Goal: Transaction & Acquisition: Purchase product/service

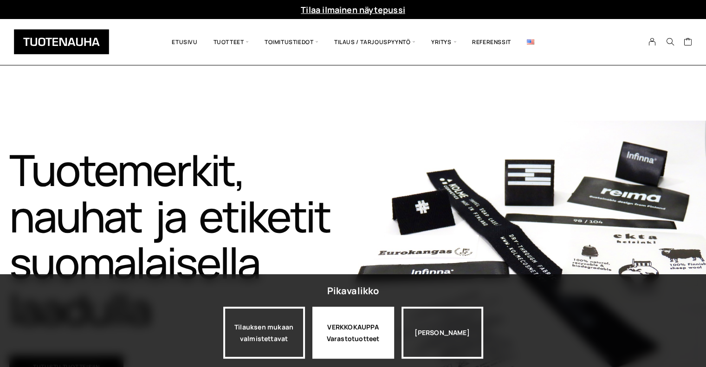
click at [358, 338] on div "VERKKOKAUPPA Varastotuotteet" at bounding box center [354, 333] width 82 height 52
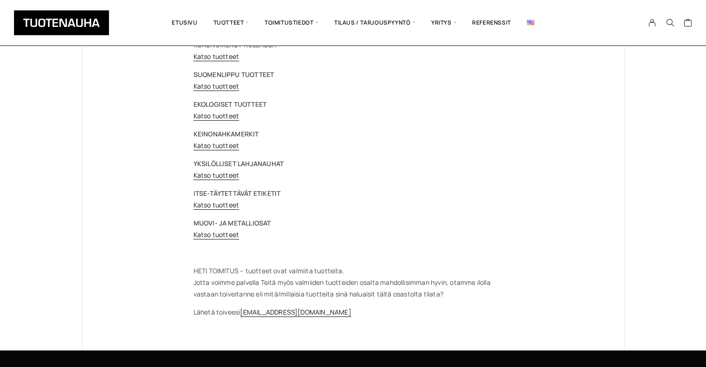
scroll to position [153, 0]
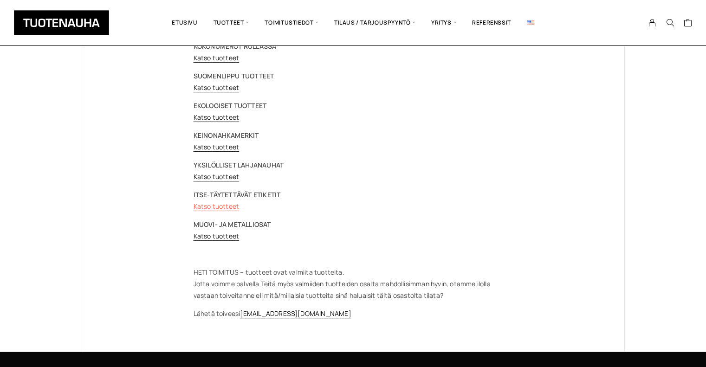
click at [205, 206] on link "Katso tuotteet" at bounding box center [217, 206] width 46 height 9
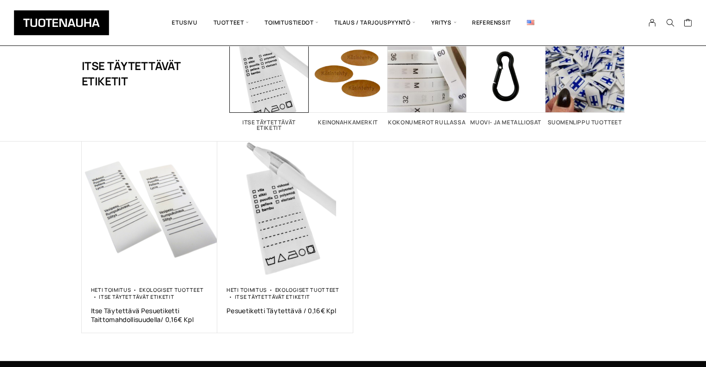
scroll to position [63, 0]
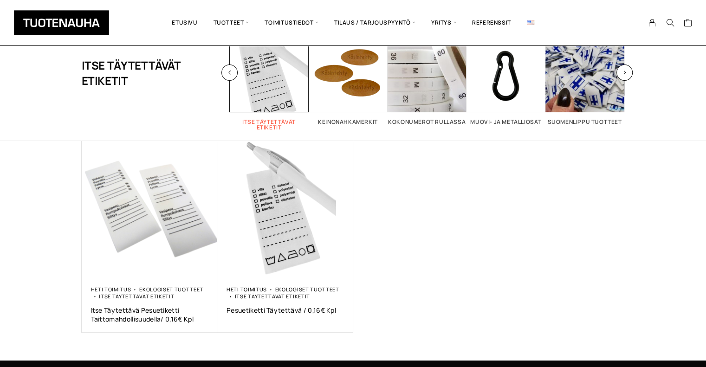
click at [272, 117] on link "Itse täytettävät etiketit 2" at bounding box center [269, 81] width 79 height 97
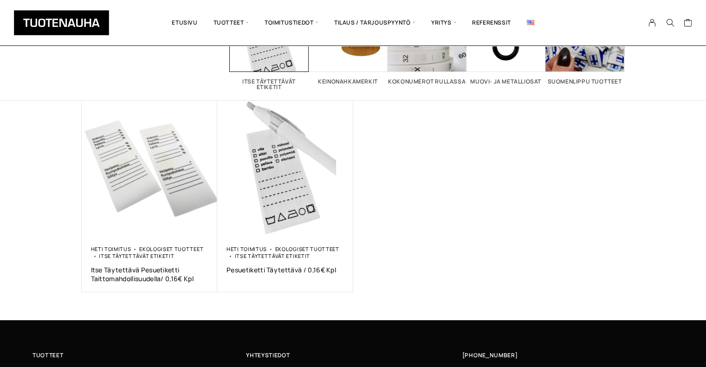
scroll to position [101, 0]
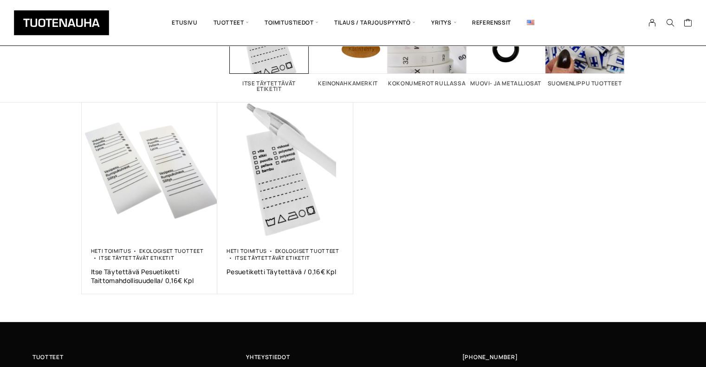
click at [429, 234] on div "Heti toimitus Ekologiset tuotteet Itse täytettävät etiketit Itse täytettävä pes…" at bounding box center [353, 199] width 543 height 192
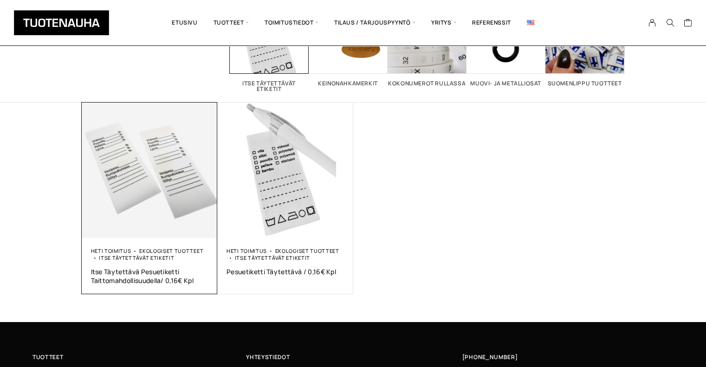
click at [170, 238] on div "Heti toimitus Ekologiset tuotteet Itse täytettävät etiketit Itse täytettävä pes…" at bounding box center [150, 266] width 136 height 56
click at [168, 248] on link "Ekologiset tuotteet" at bounding box center [171, 250] width 64 height 7
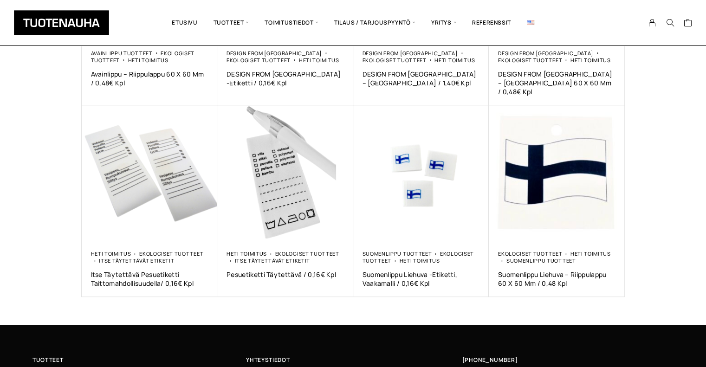
scroll to position [492, 0]
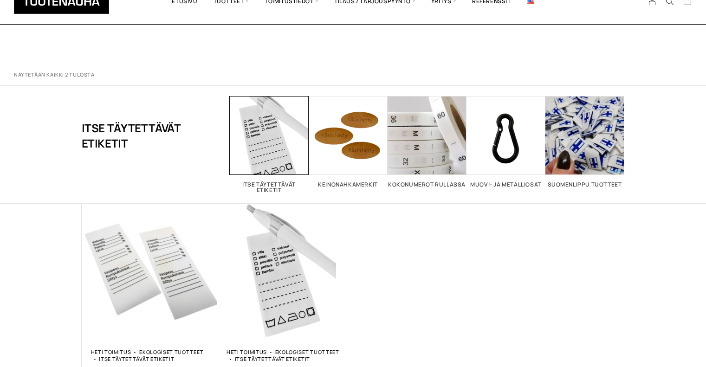
scroll to position [101, 0]
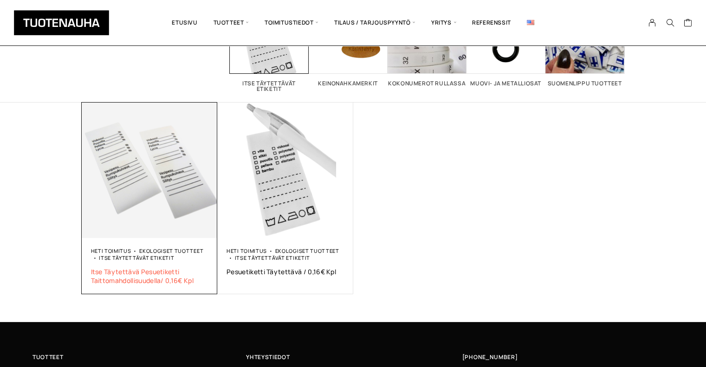
click at [117, 273] on span "Itse täytettävä pesuetiketti taittomahdollisuudella/ 0,16€ kpl" at bounding box center [149, 276] width 117 height 18
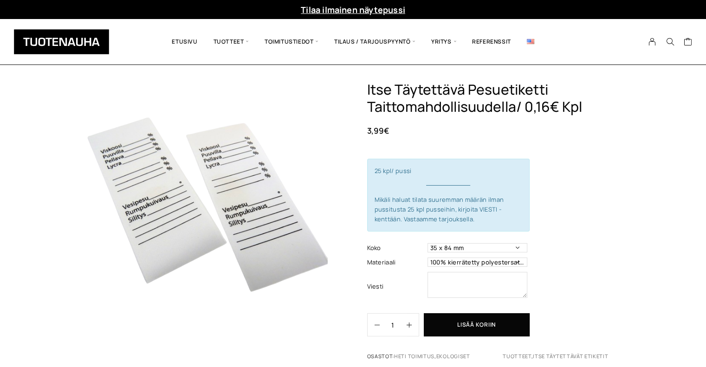
click at [117, 273] on img at bounding box center [205, 204] width 246 height 246
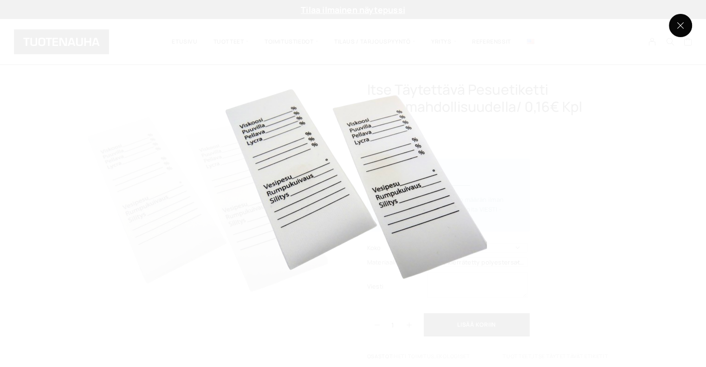
click at [684, 17] on button at bounding box center [680, 25] width 23 height 23
